Goal: Transaction & Acquisition: Purchase product/service

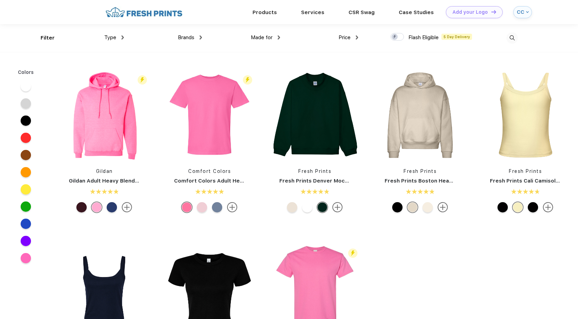
scroll to position [0, 0]
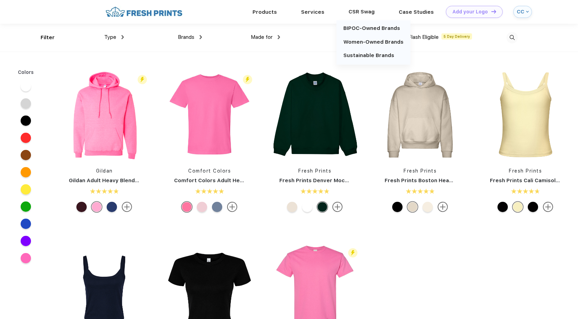
click at [357, 11] on div "CSR Swag" at bounding box center [361, 11] width 50 height 9
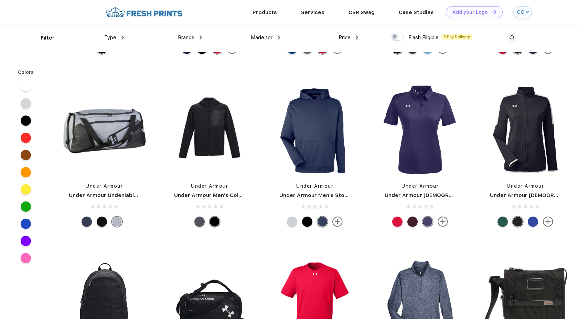
scroll to position [24722, 0]
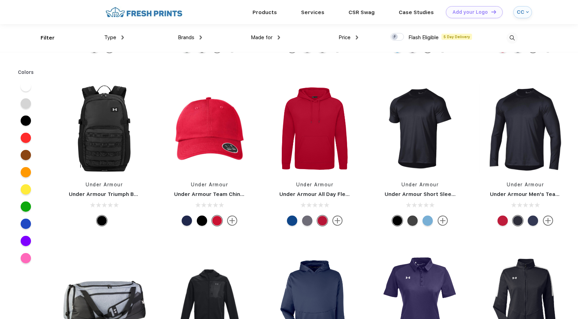
click at [510, 37] on img at bounding box center [511, 37] width 11 height 11
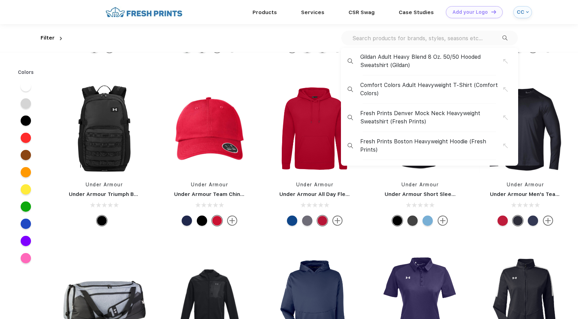
click at [372, 34] on input "text" at bounding box center [426, 38] width 151 height 8
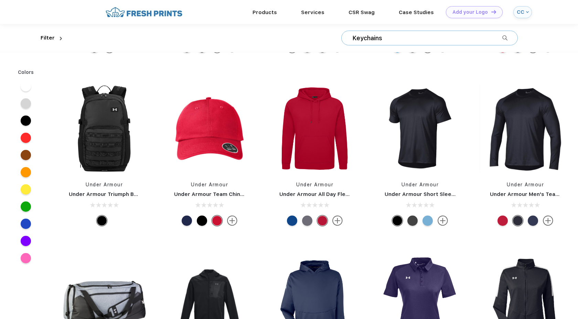
type input "Keychains"
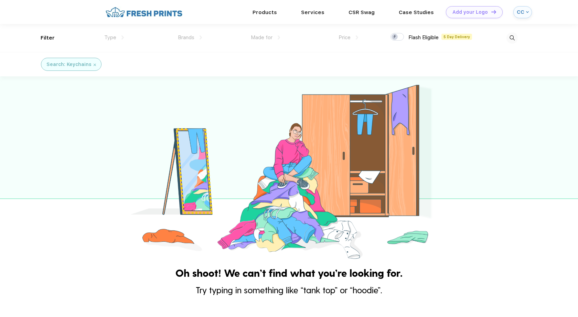
click at [94, 64] on img at bounding box center [95, 65] width 2 height 2
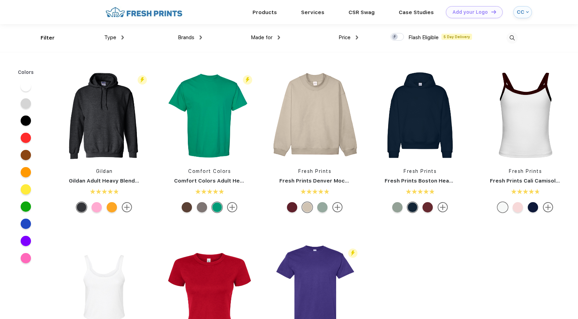
click at [514, 36] on img at bounding box center [511, 37] width 11 height 11
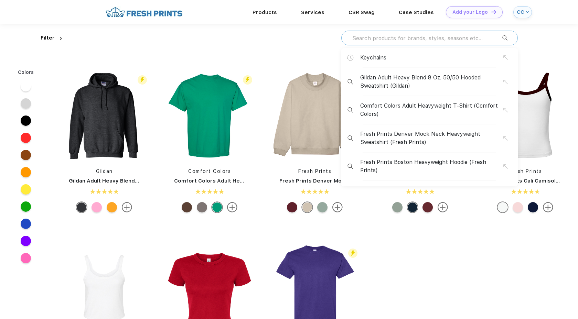
click at [374, 37] on input "text" at bounding box center [426, 38] width 151 height 8
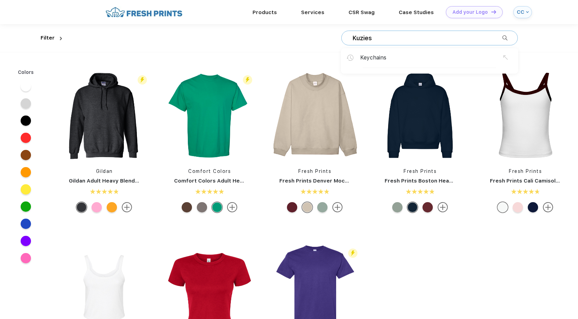
type input "Kuzies"
